Goal: Information Seeking & Learning: Learn about a topic

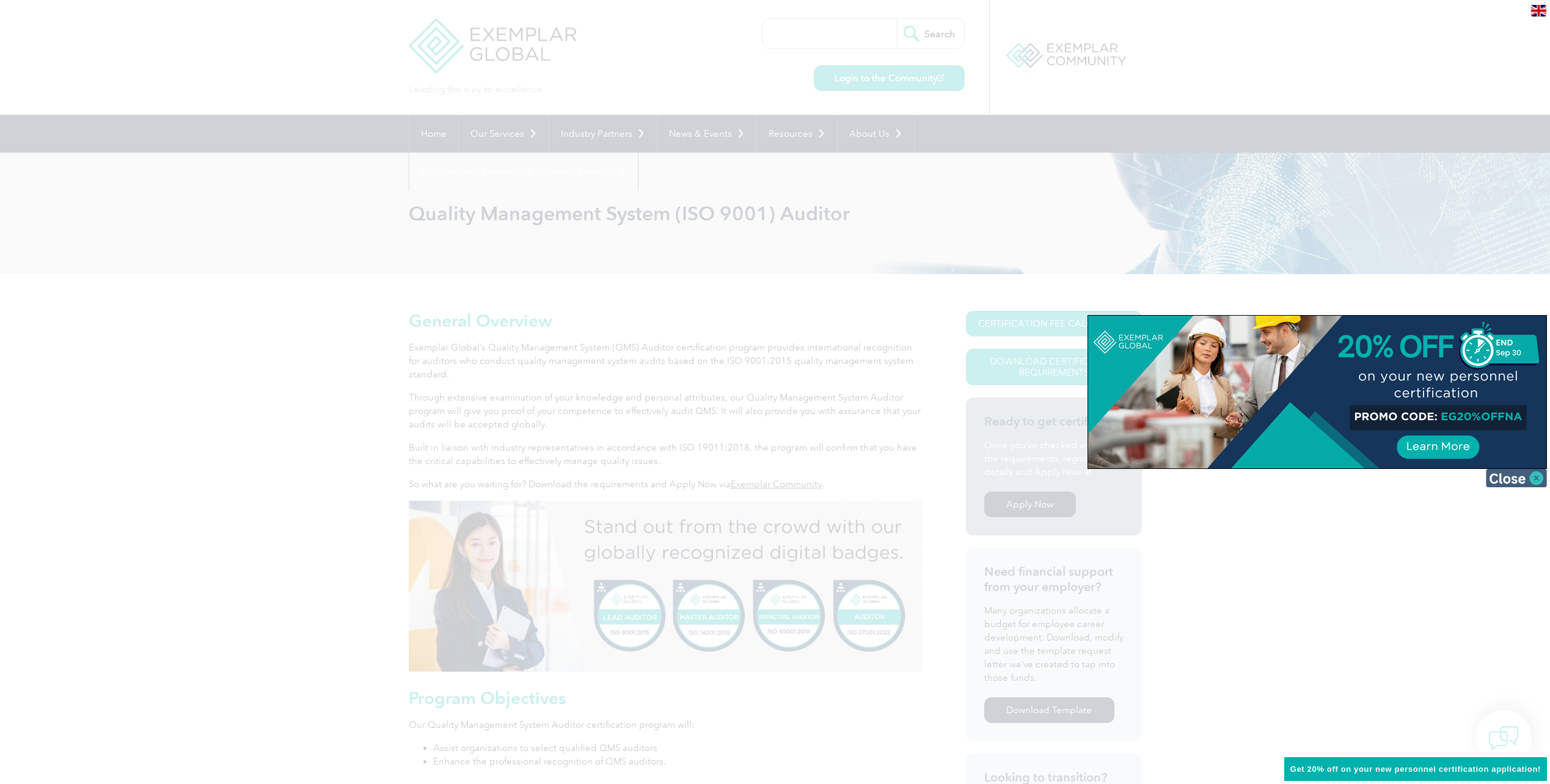
click at [1510, 479] on img at bounding box center [1516, 478] width 61 height 18
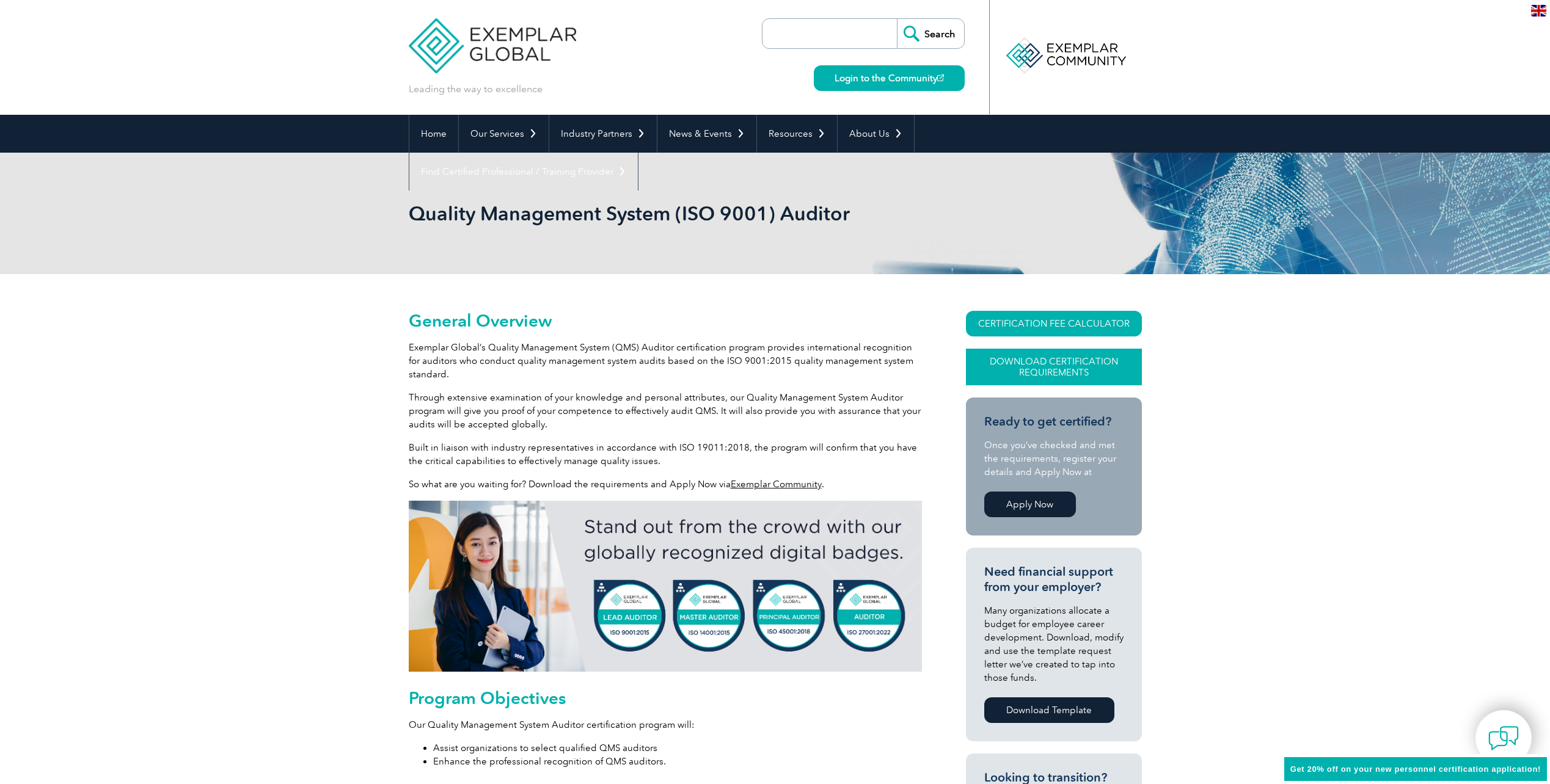
click at [1066, 354] on link "Download Certification Requirements" at bounding box center [1054, 367] width 176 height 37
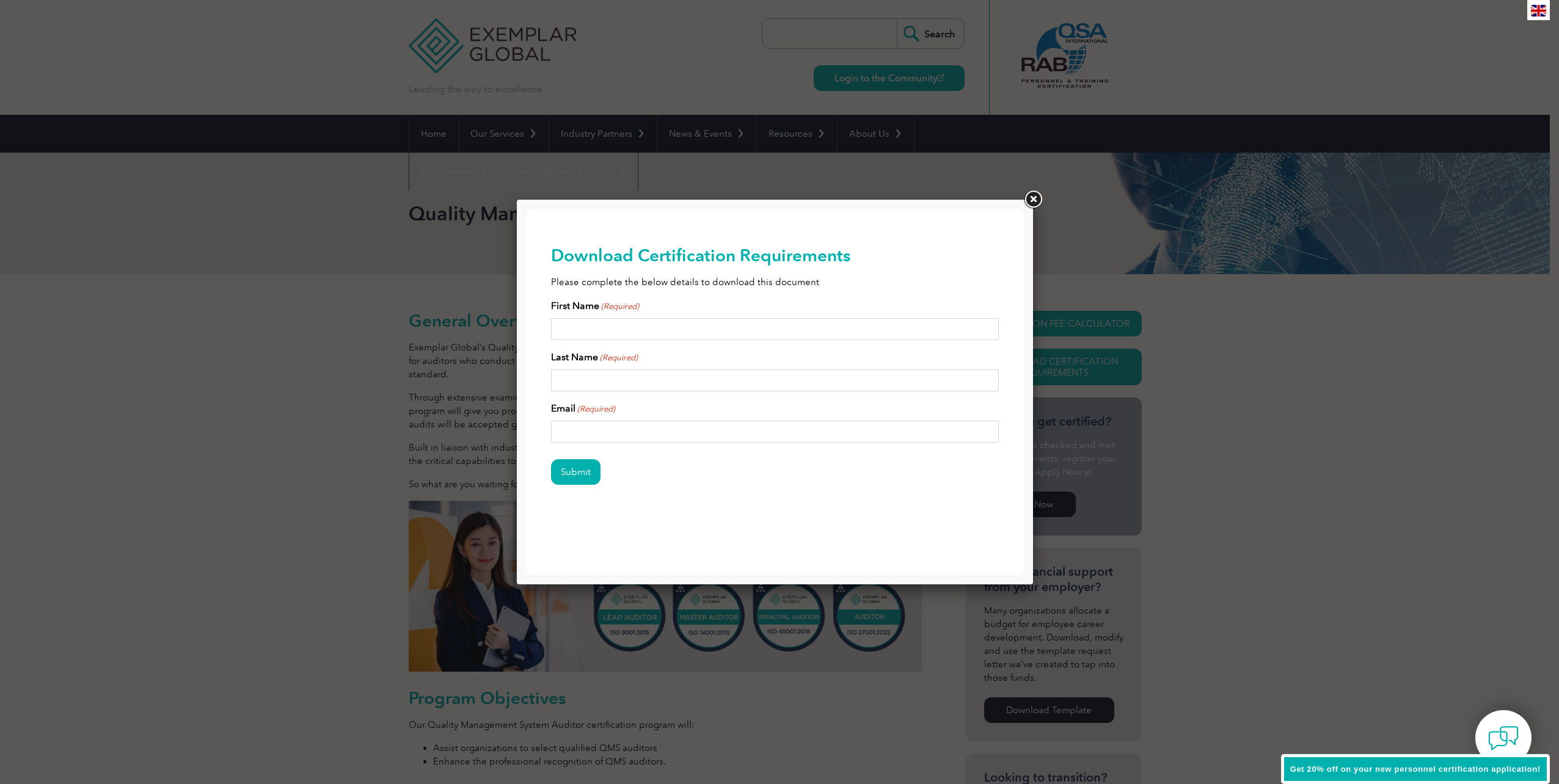
click at [1034, 197] on link at bounding box center [1033, 199] width 22 height 22
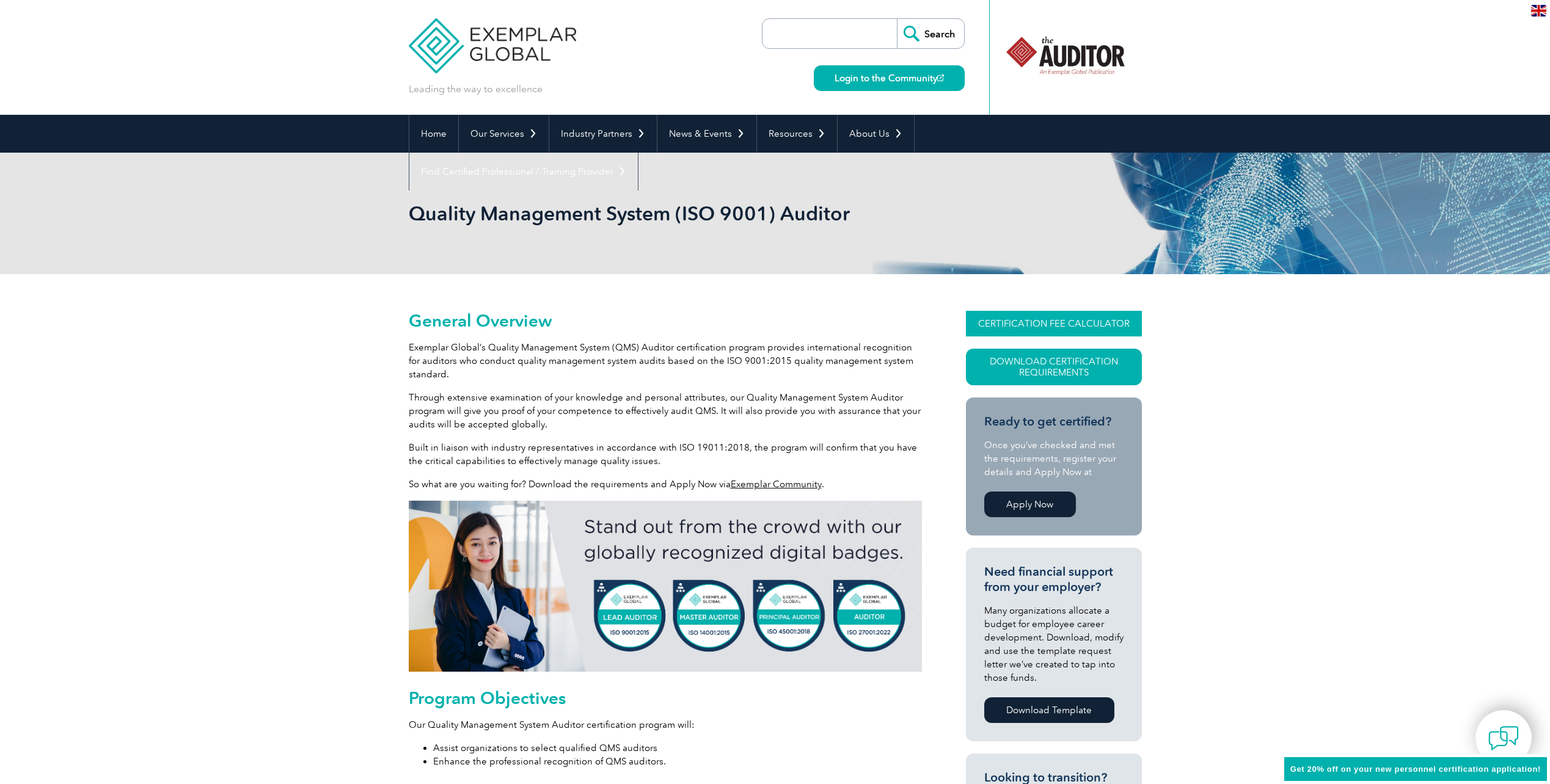
click at [1019, 319] on link "CERTIFICATION FEE CALCULATOR" at bounding box center [1054, 324] width 176 height 26
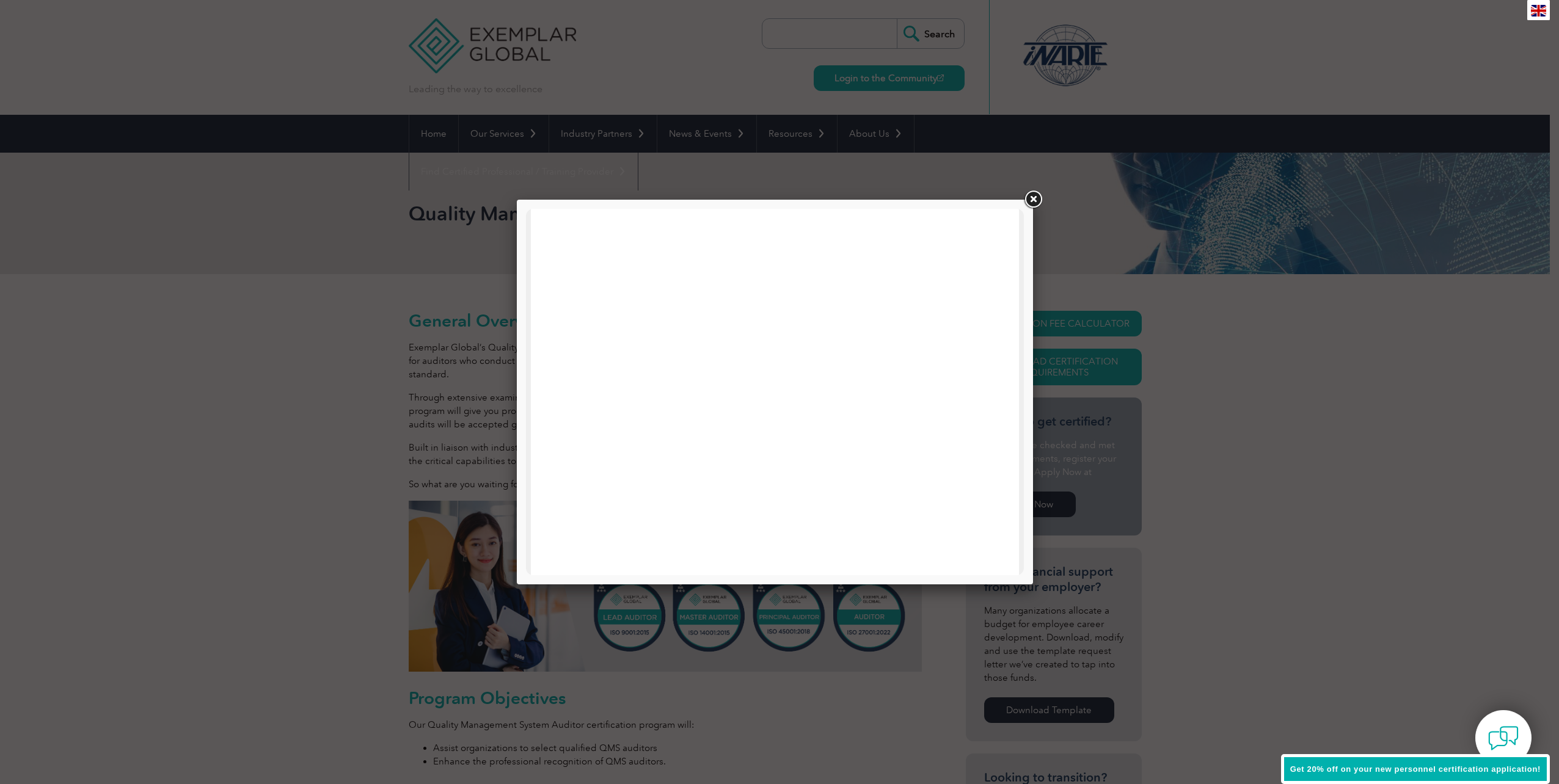
click at [1036, 203] on link at bounding box center [1033, 199] width 22 height 22
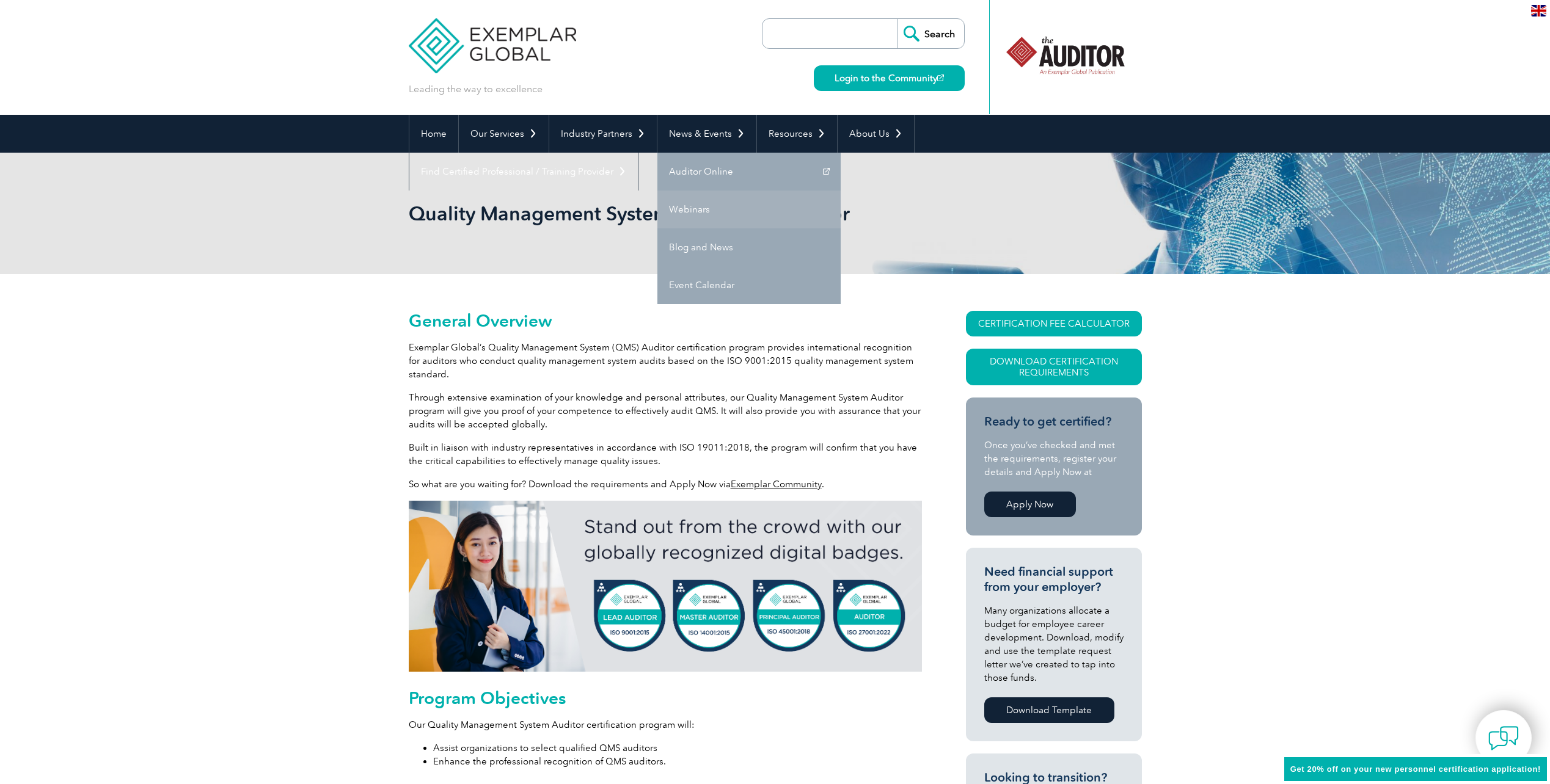
click at [669, 203] on link "Webinars" at bounding box center [749, 209] width 183 height 38
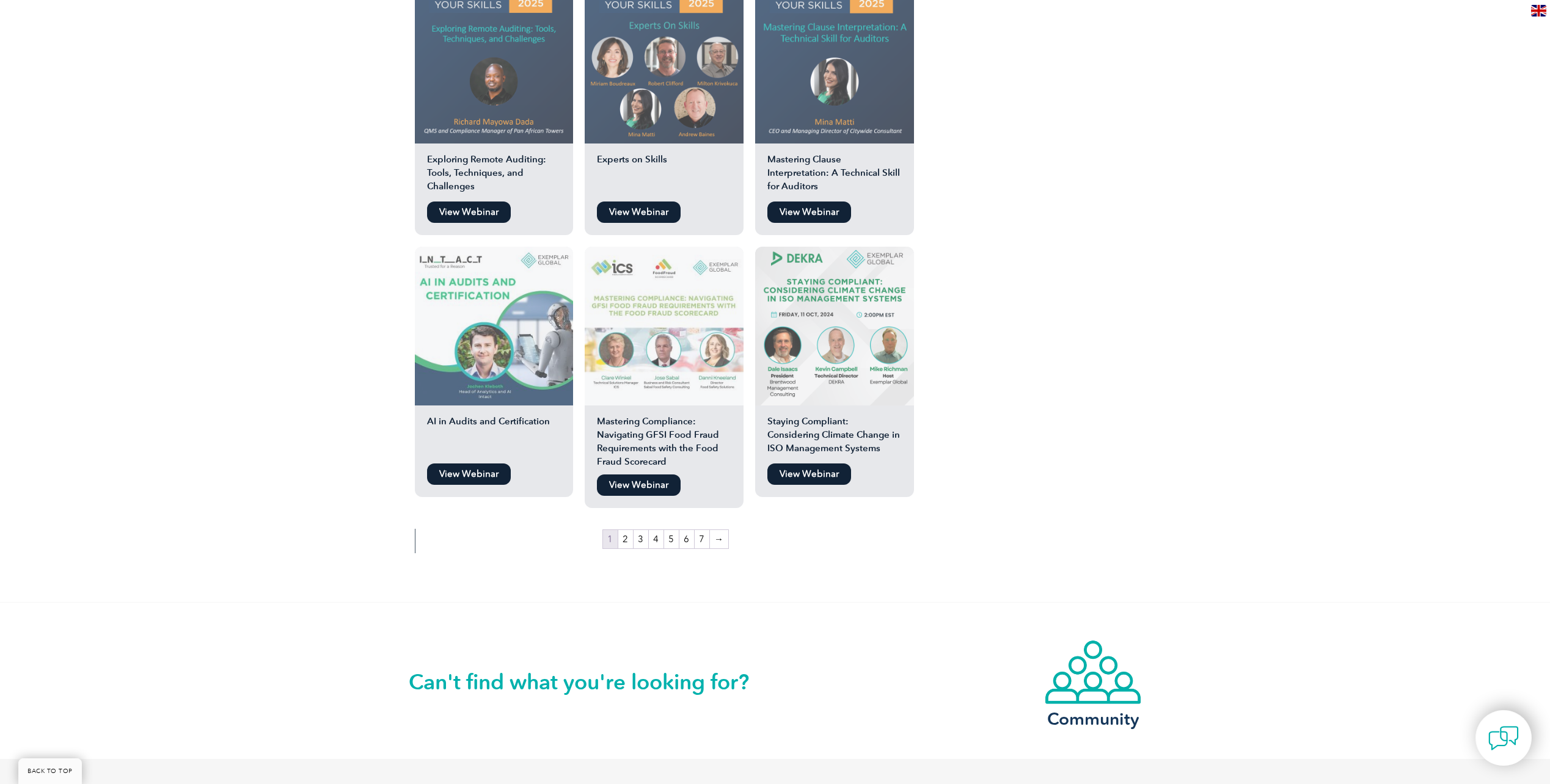
scroll to position [1955, 0]
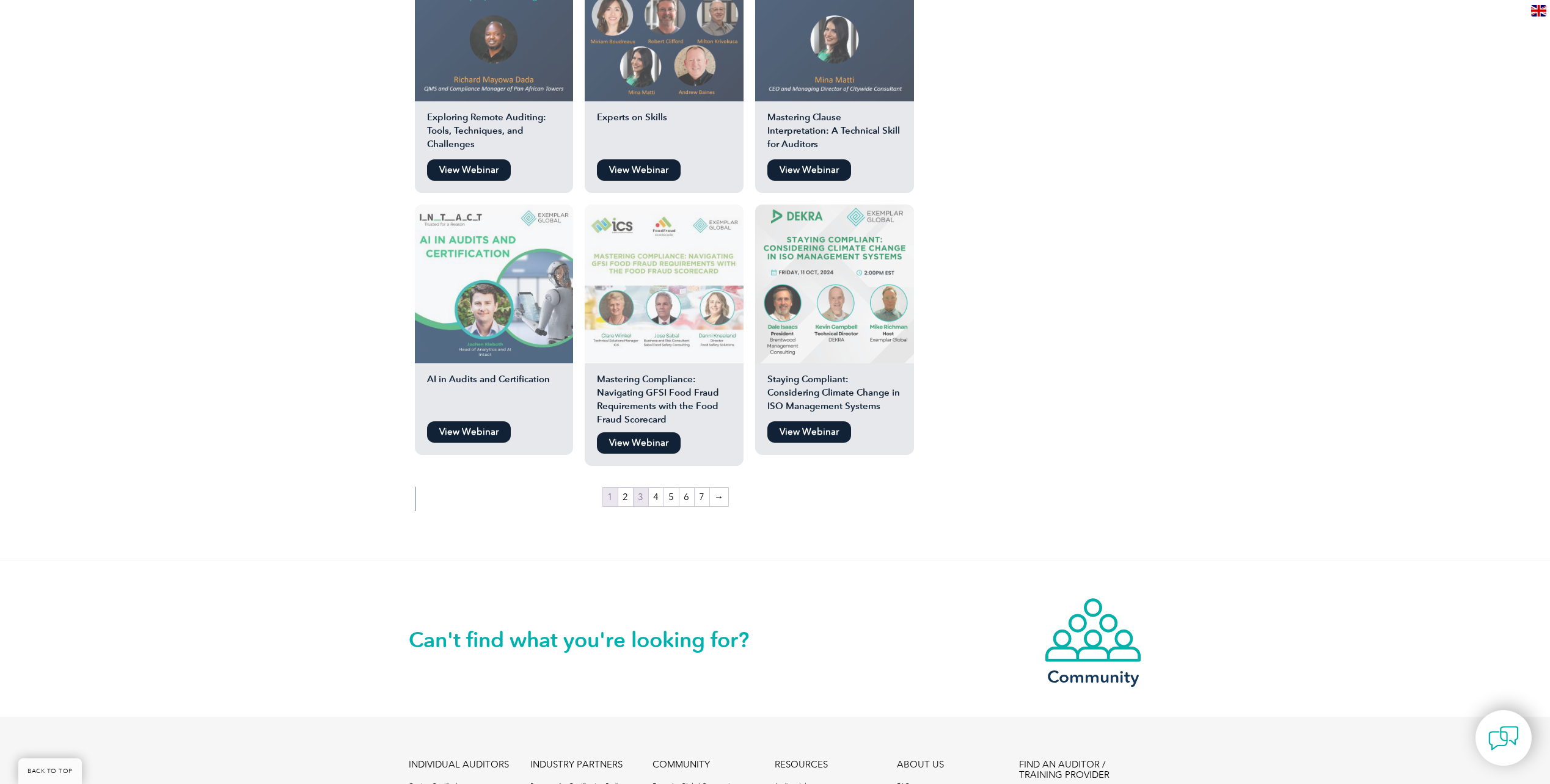
click at [634, 488] on link "3" at bounding box center [641, 497] width 15 height 18
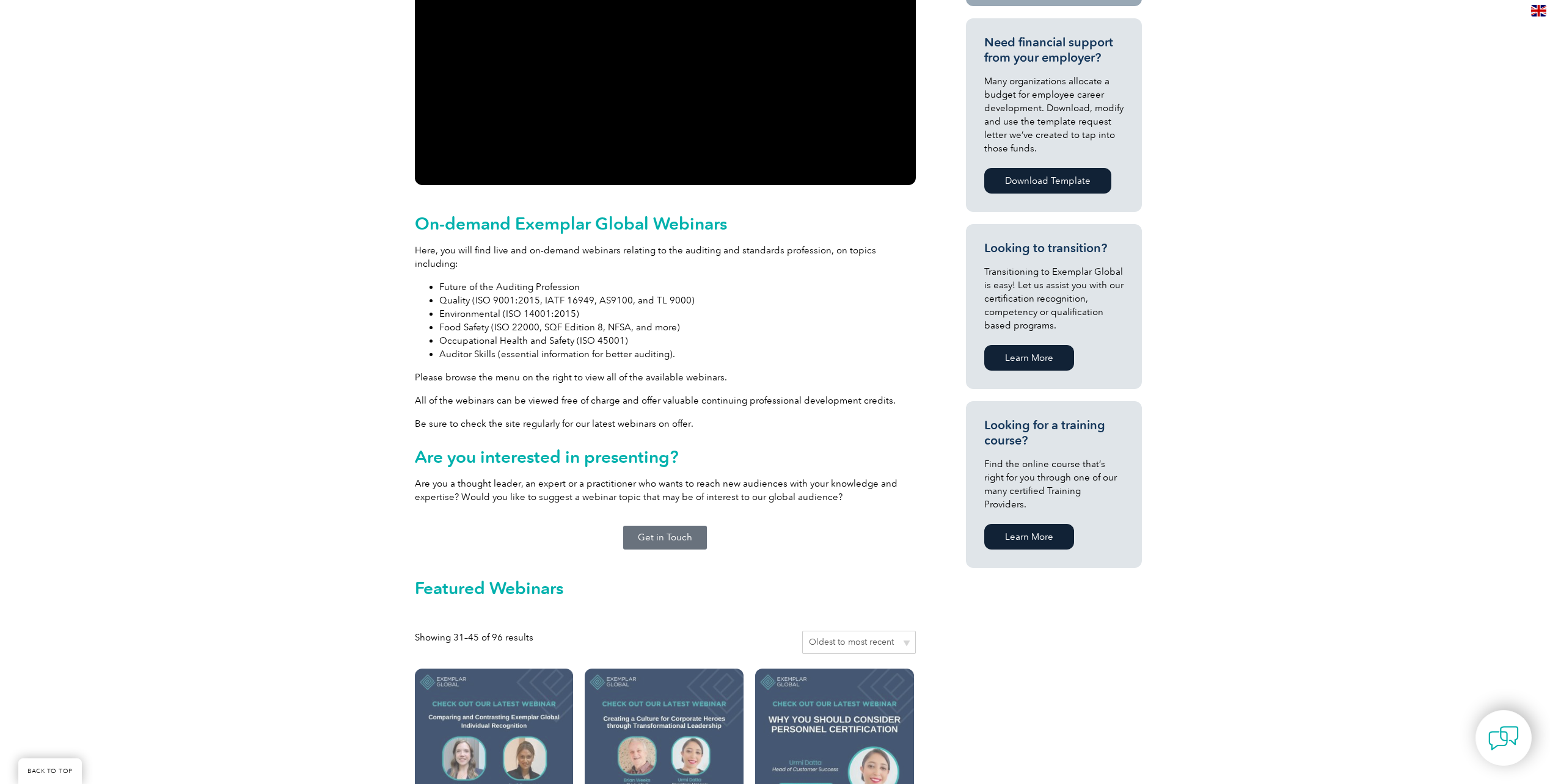
scroll to position [367, 0]
